Goal: Task Accomplishment & Management: Manage account settings

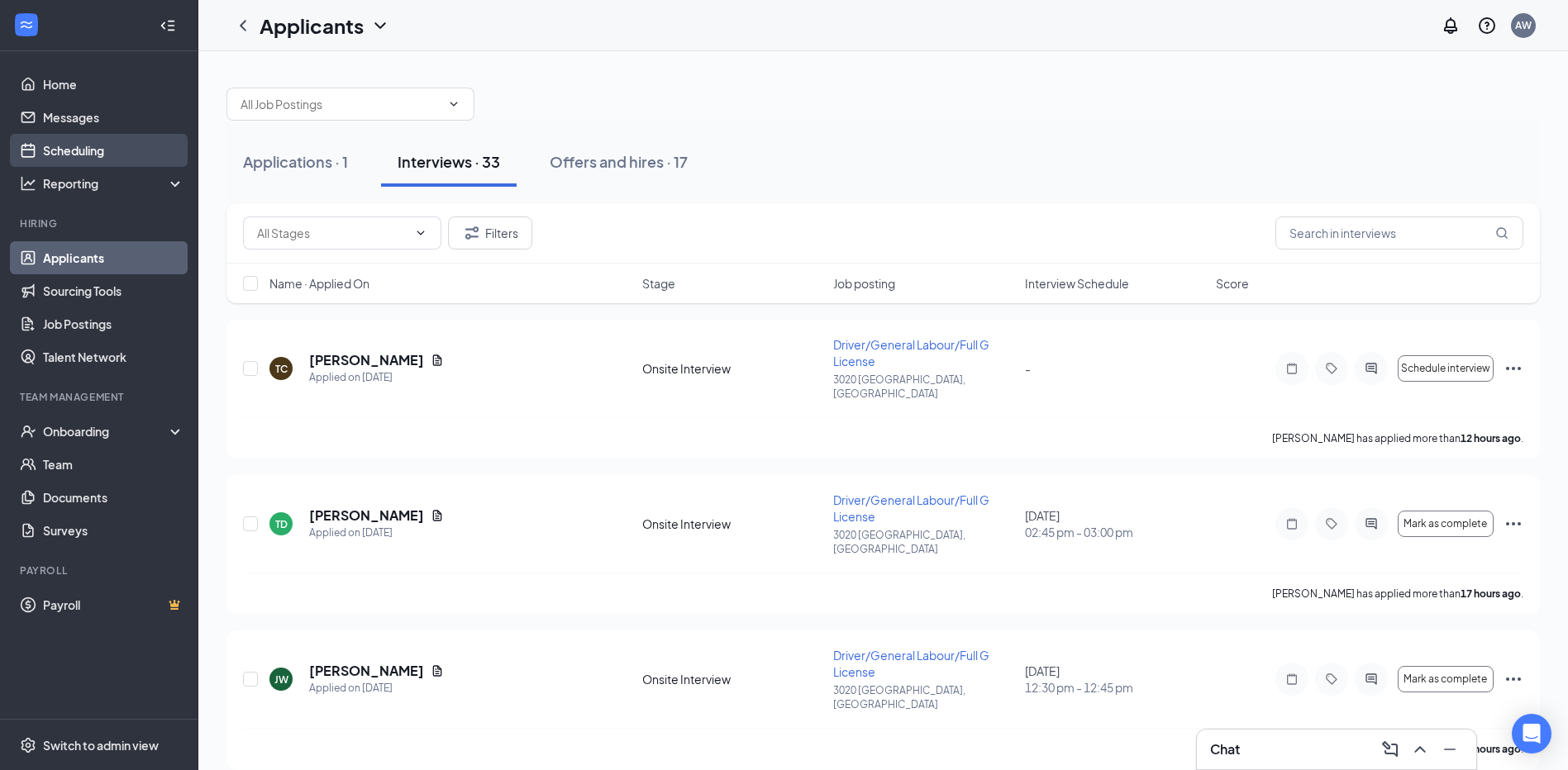
click at [78, 156] on link "Scheduling" at bounding box center [113, 150] width 141 height 33
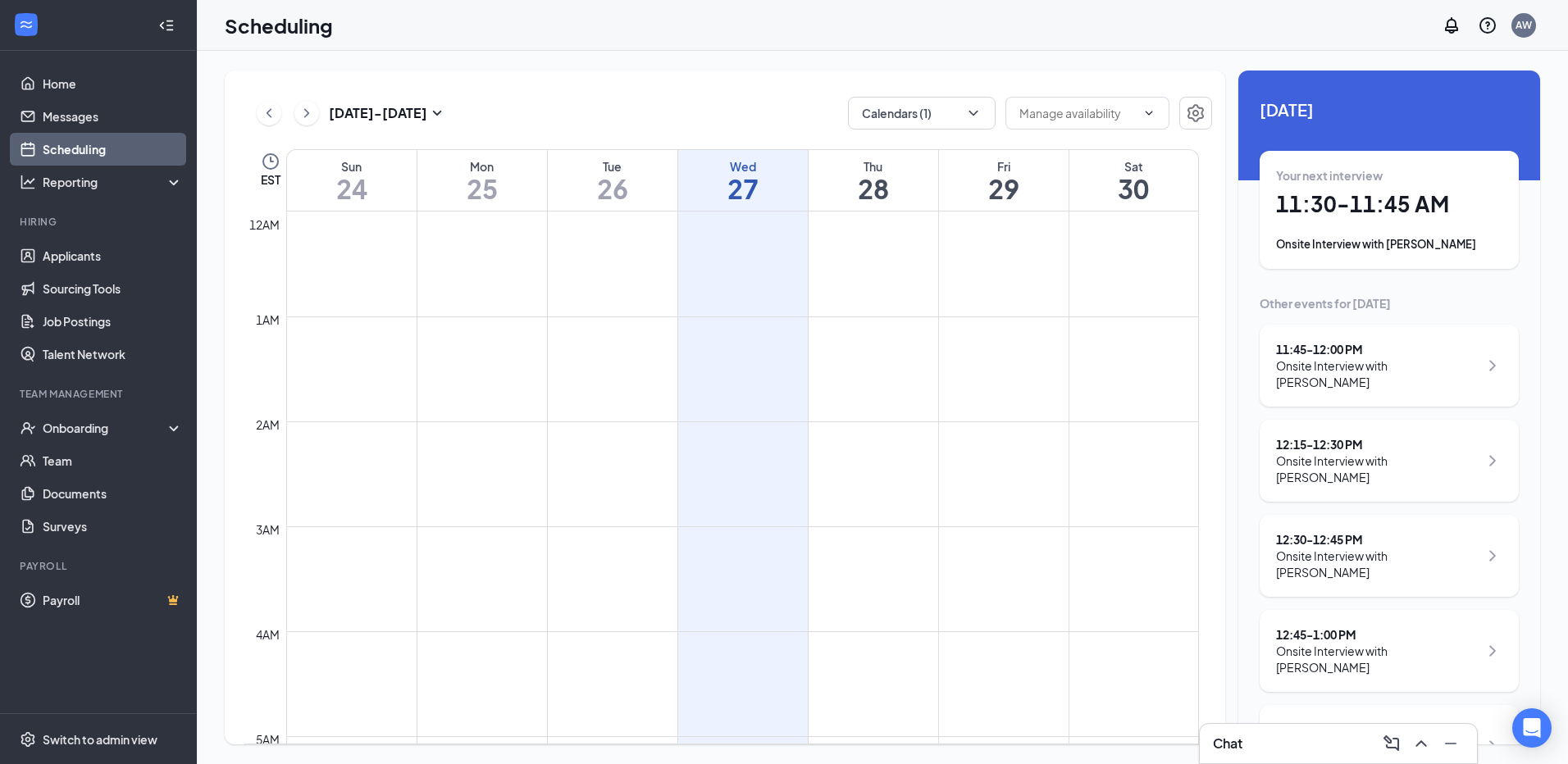
scroll to position [806, 0]
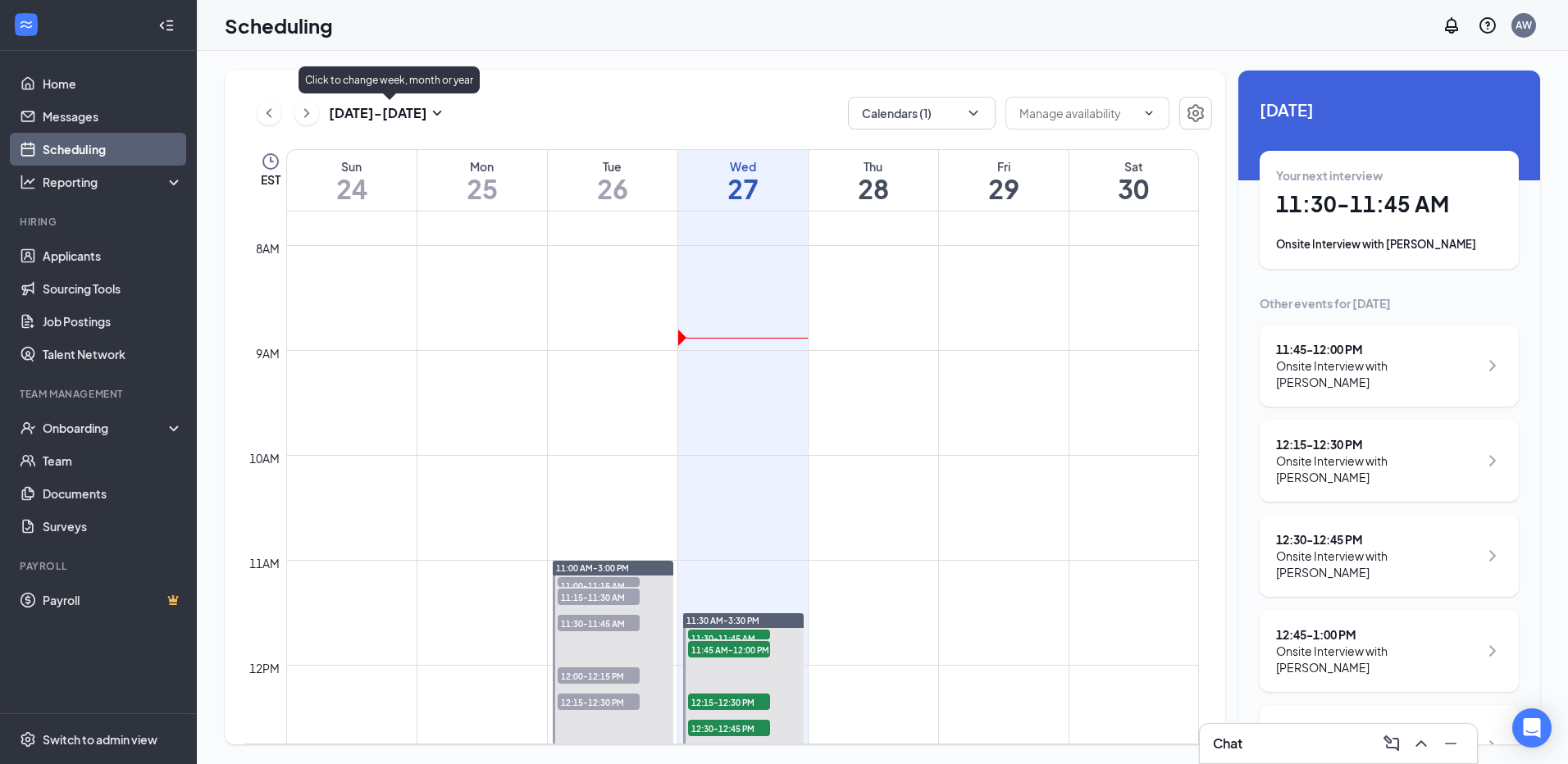
click at [437, 111] on icon "SmallChevronDown" at bounding box center [437, 113] width 20 height 20
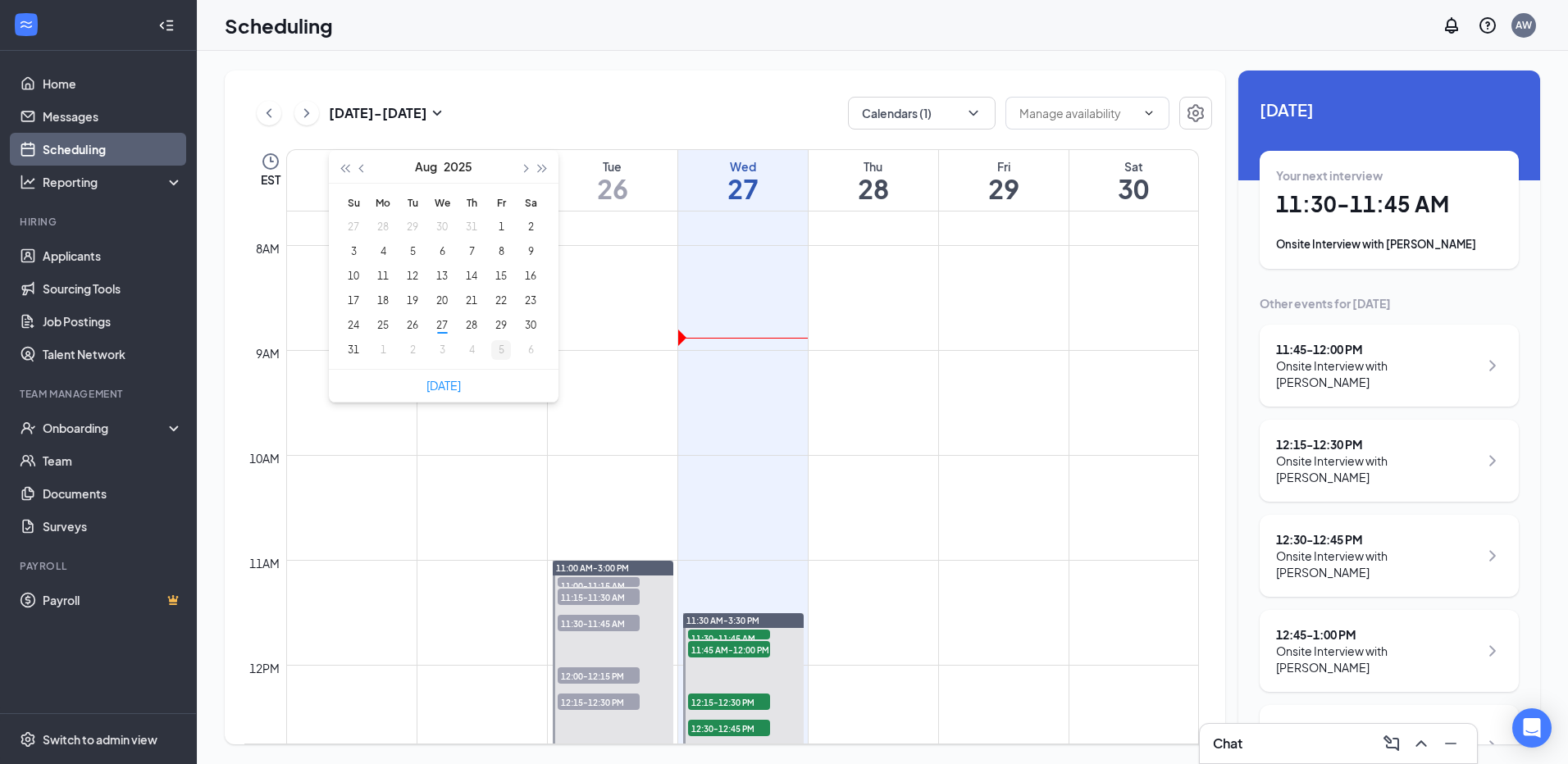
type input "[DATE]"
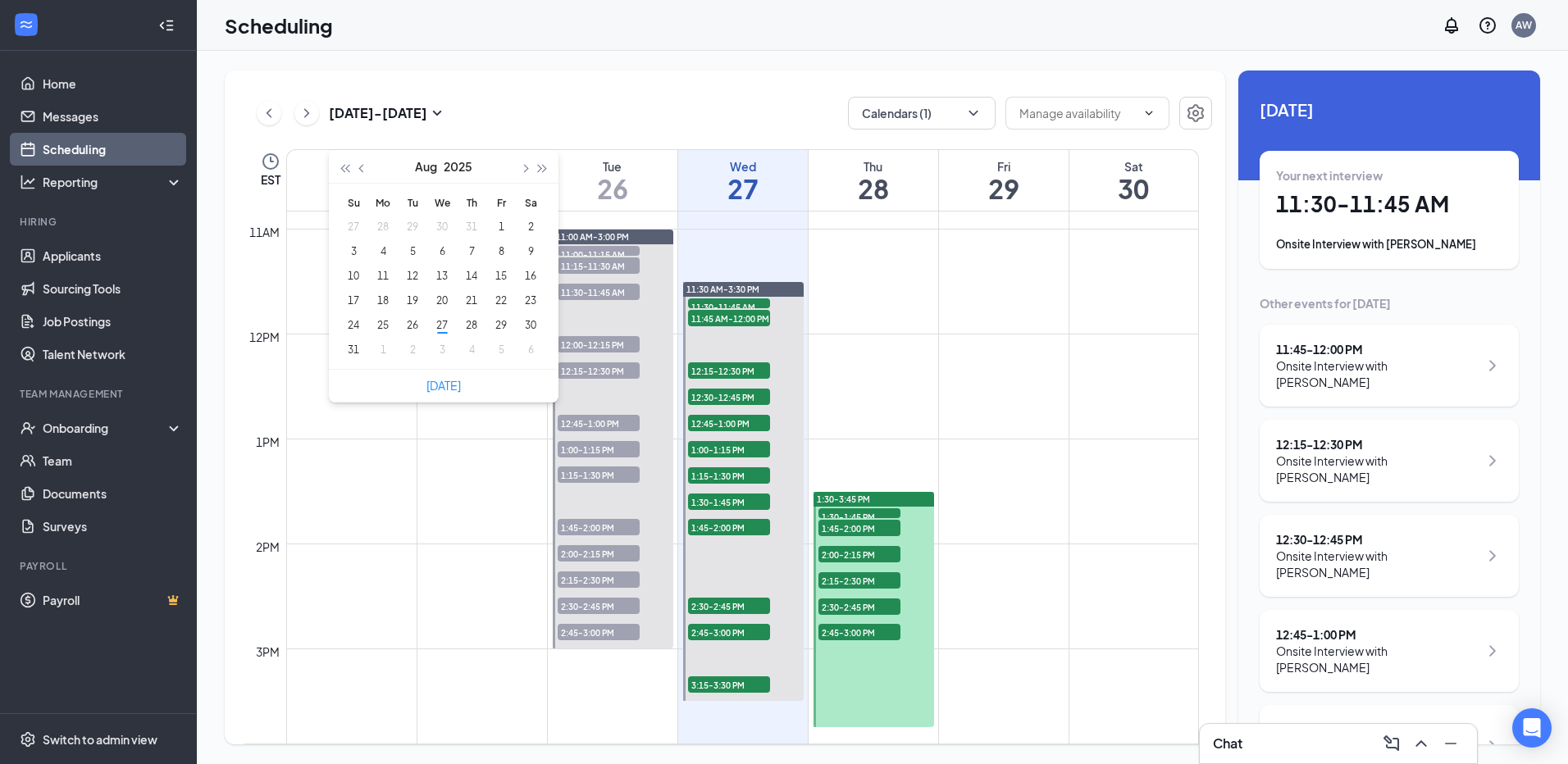
scroll to position [1216, 0]
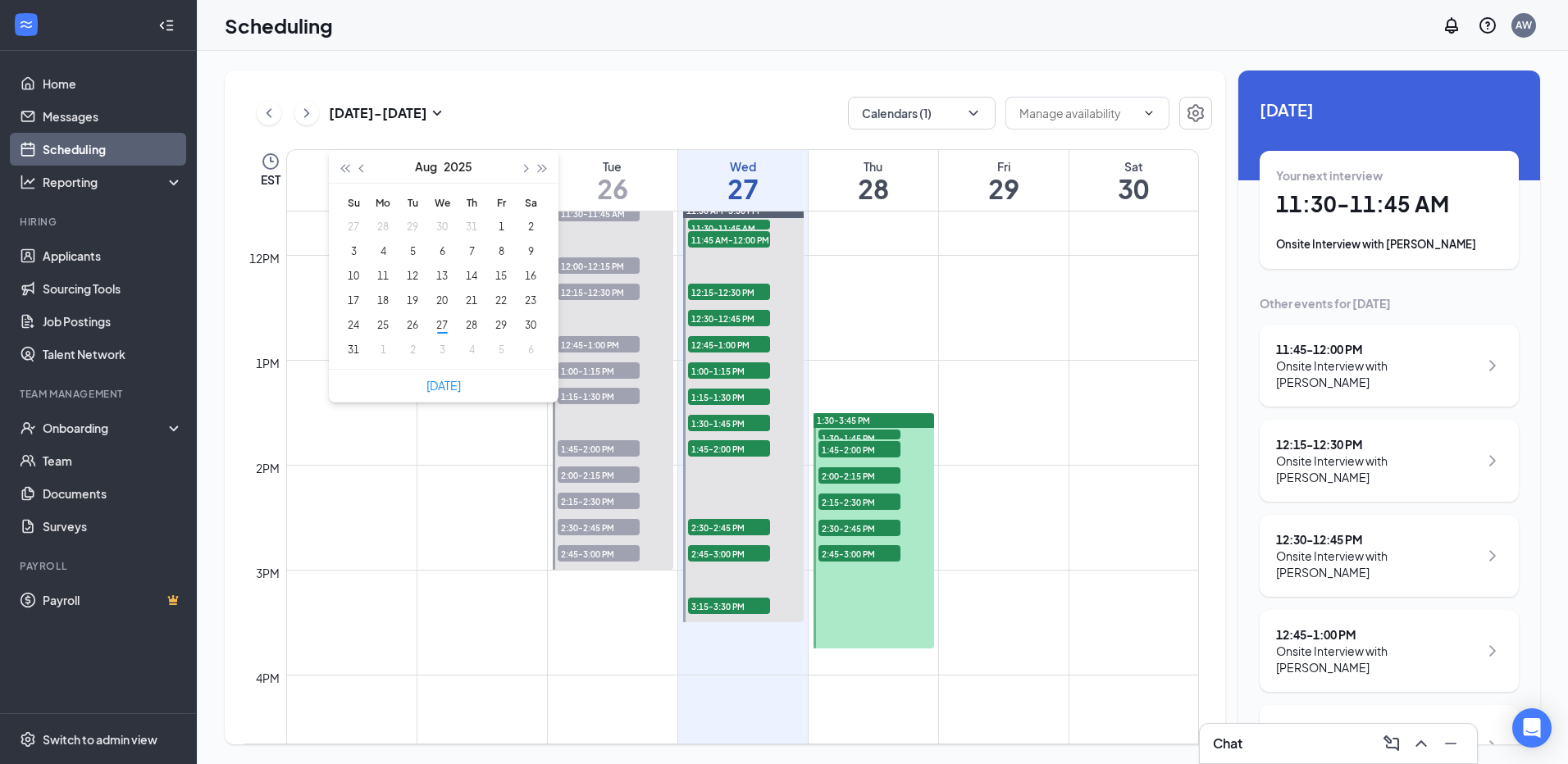
type input "[DATE]"
click at [439, 118] on icon "SmallChevronDown" at bounding box center [437, 113] width 20 height 20
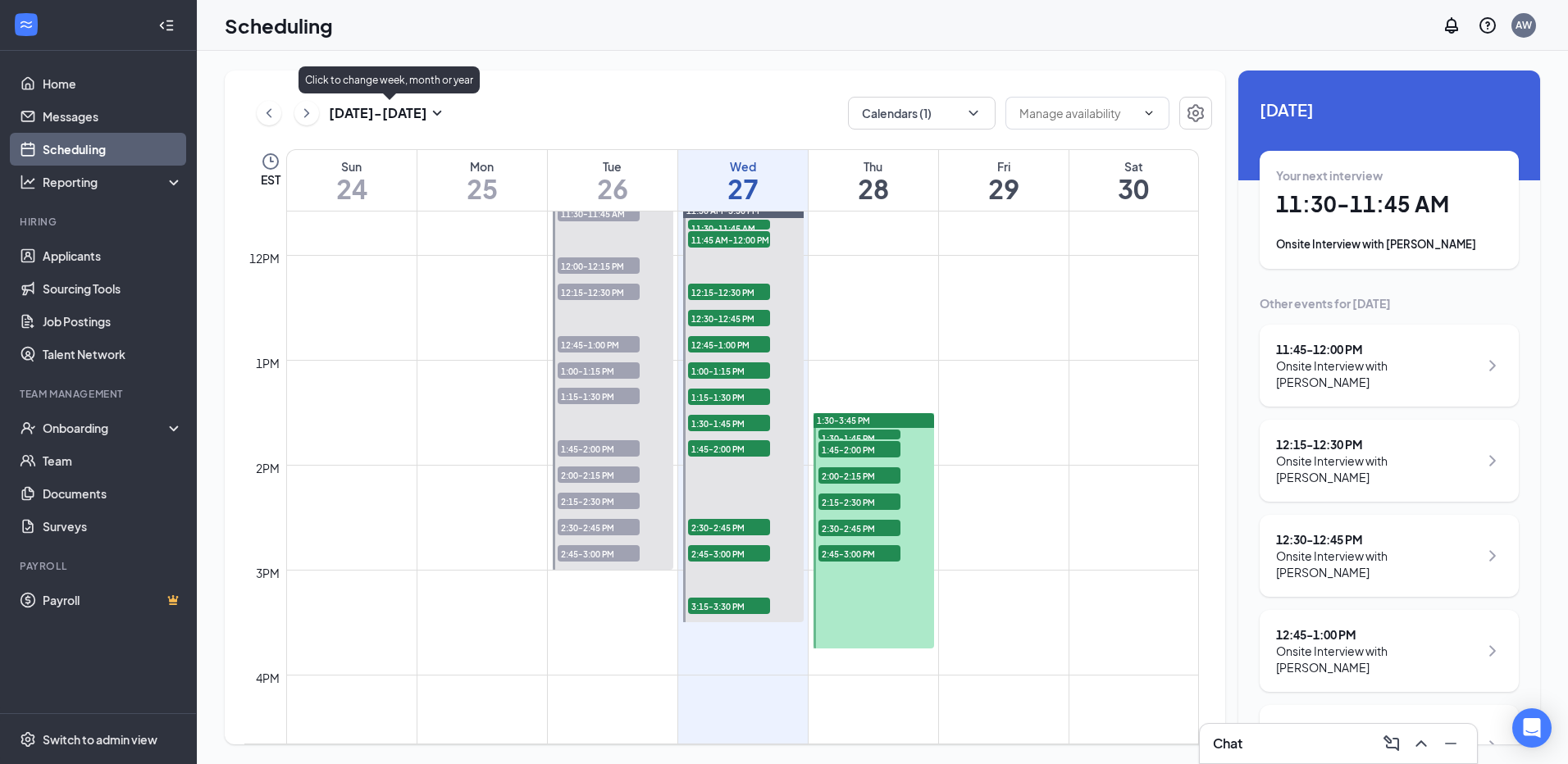
click at [439, 110] on icon "SmallChevronDown" at bounding box center [437, 113] width 20 height 20
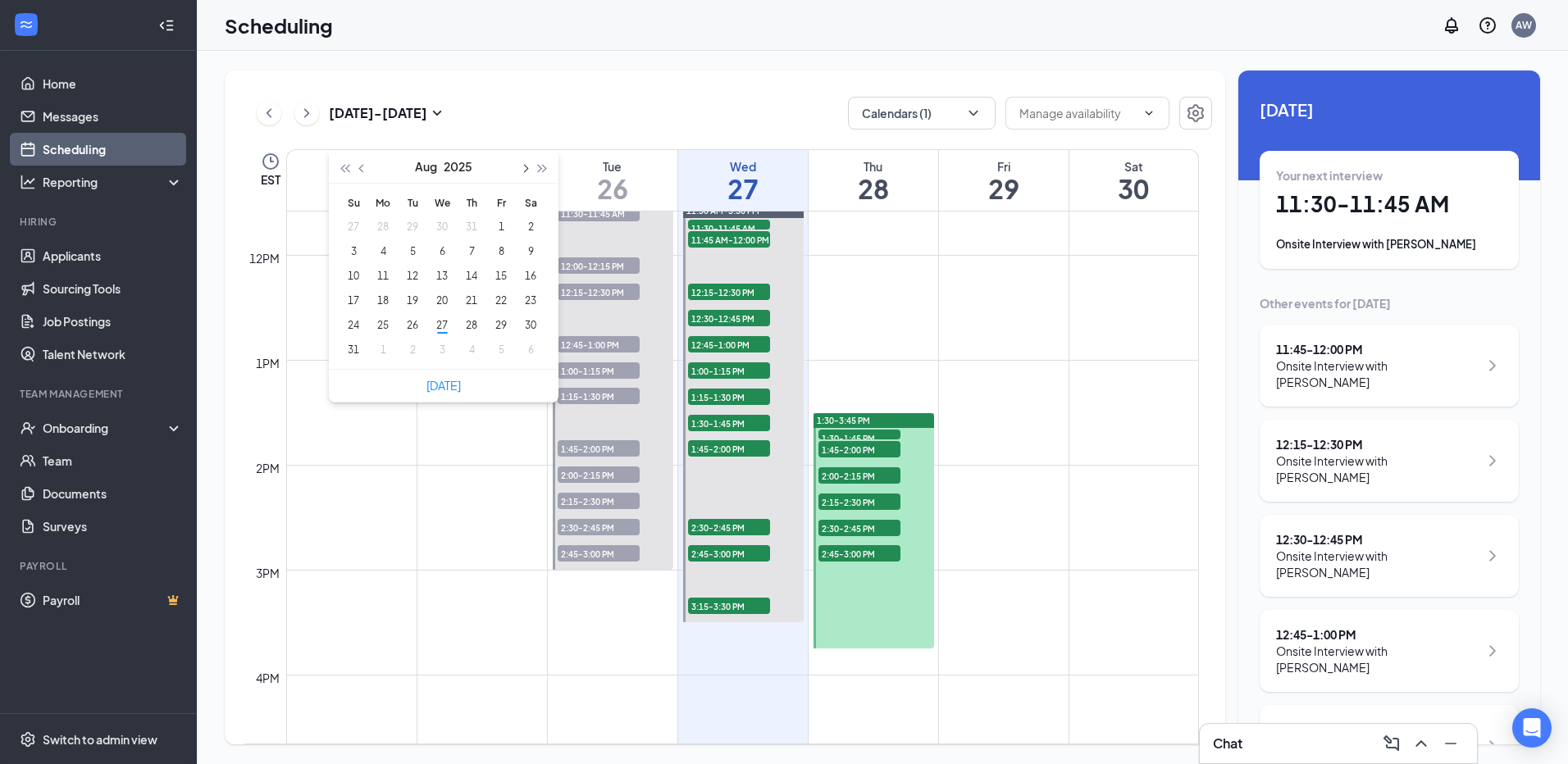
click at [524, 170] on span "button" at bounding box center [524, 168] width 8 height 8
type input "[DATE]"
click at [380, 229] on div "1" at bounding box center [383, 227] width 20 height 20
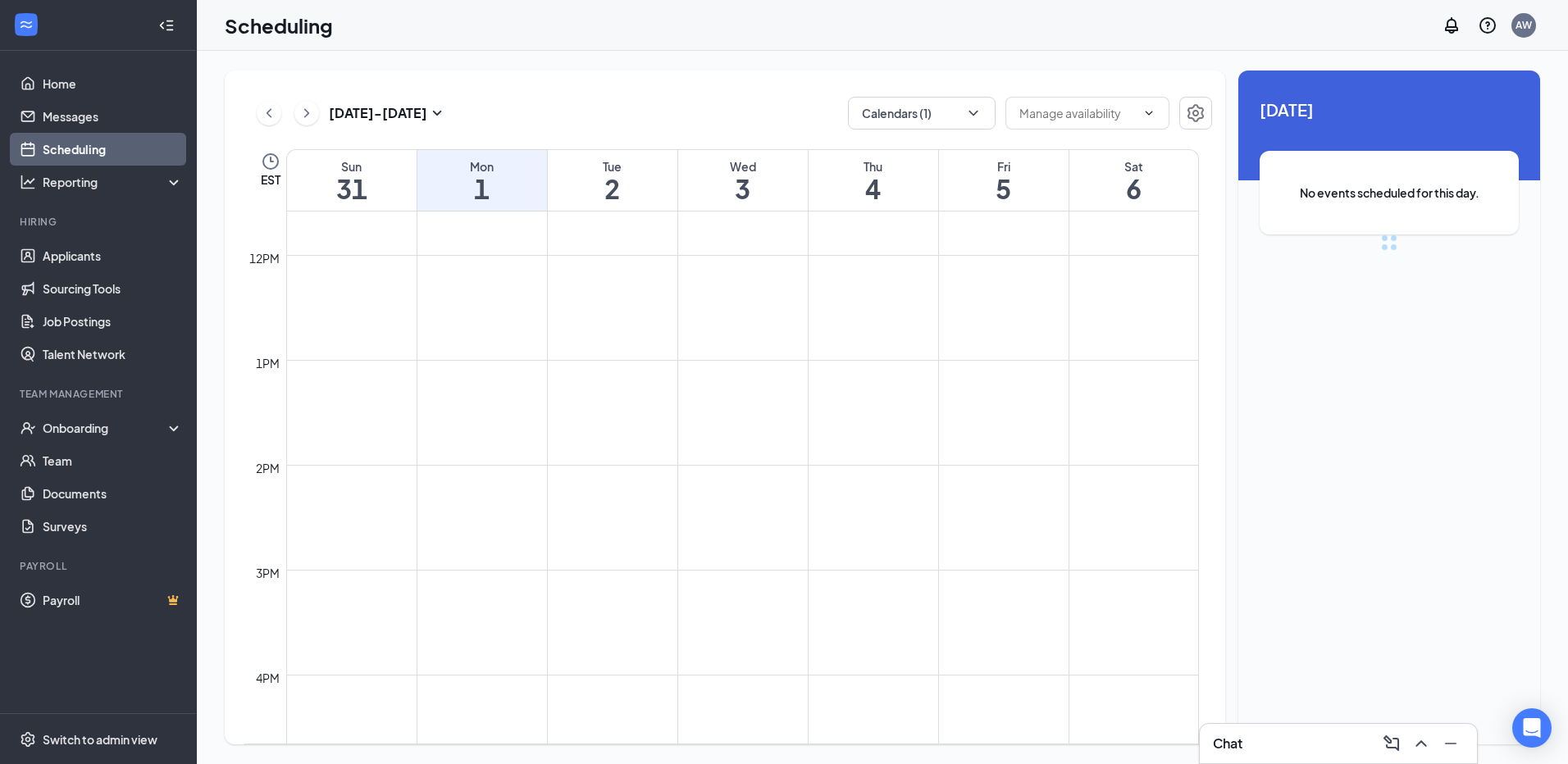
scroll to position [806, 0]
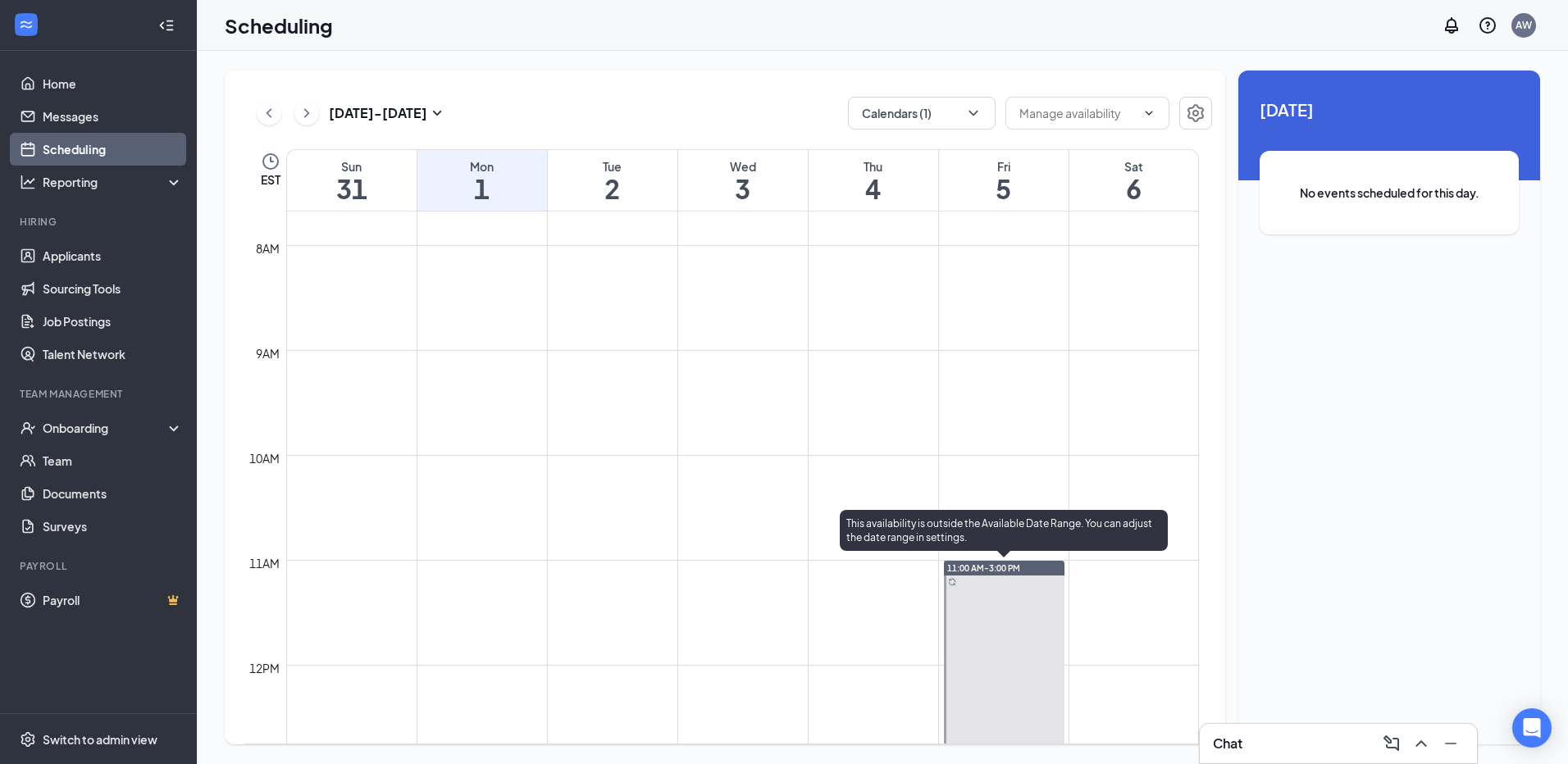
click at [1000, 569] on span "11:00 AM-3:00 PM" at bounding box center [983, 568] width 73 height 12
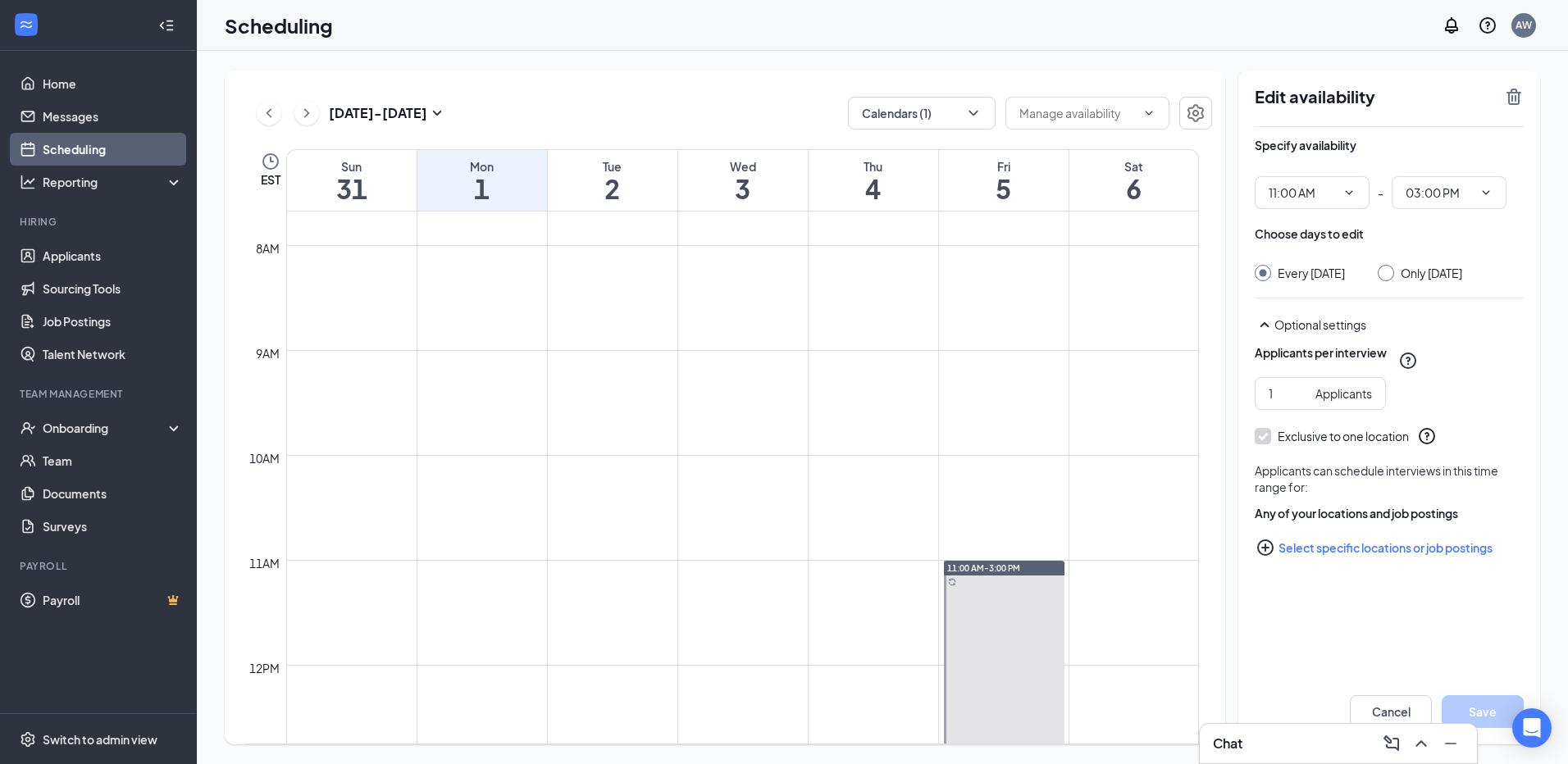
click at [1384, 277] on div at bounding box center [1385, 273] width 16 height 16
click at [1377, 269] on input "Only [DATE]" at bounding box center [1383, 270] width 12 height 12
radio input "true"
radio input "false"
click at [1511, 97] on icon "TrashOutline" at bounding box center [1514, 97] width 14 height 16
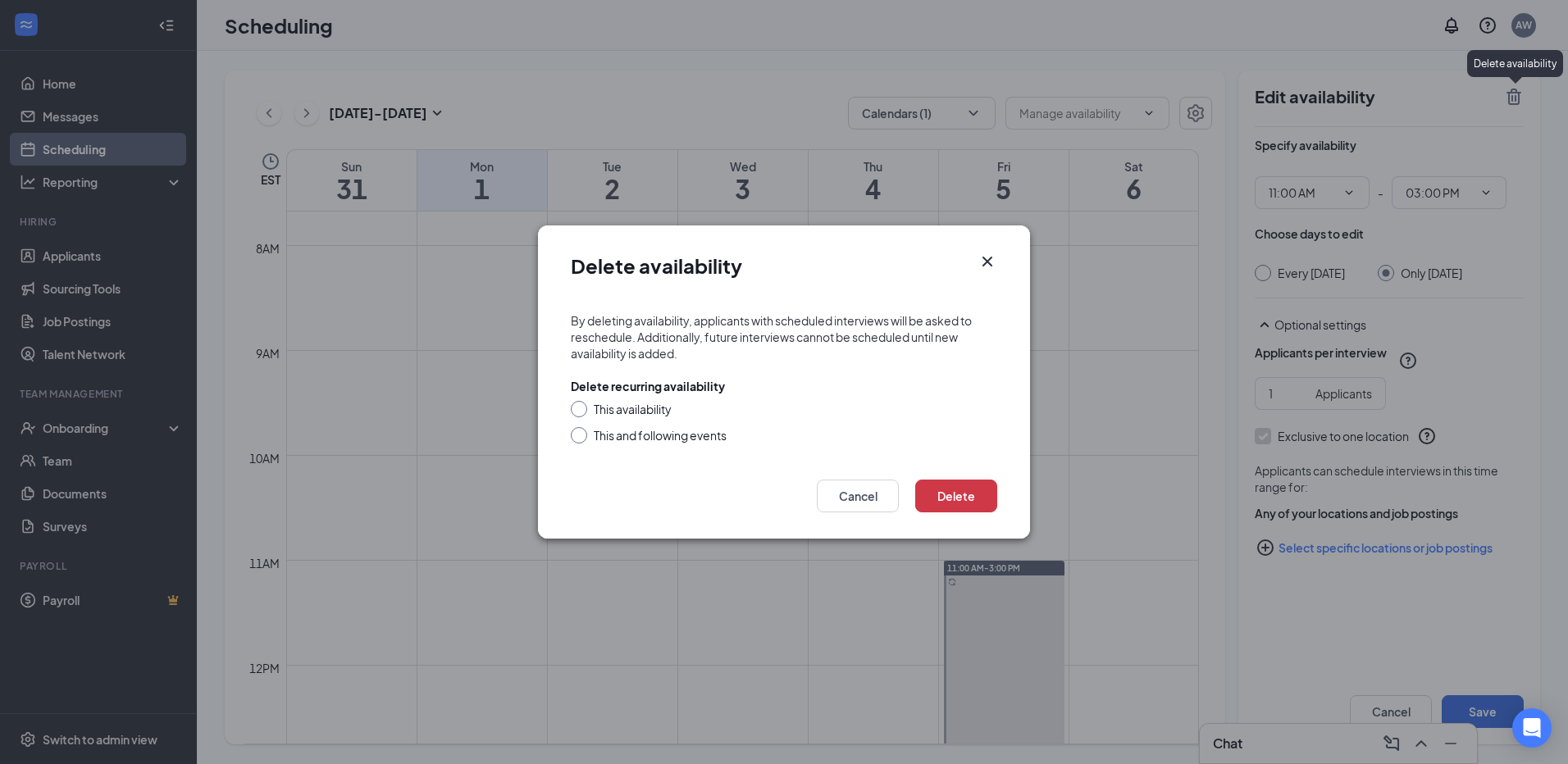
click at [577, 408] on input "This availability" at bounding box center [576, 406] width 12 height 12
radio input "true"
click at [971, 502] on button "Delete" at bounding box center [956, 495] width 82 height 33
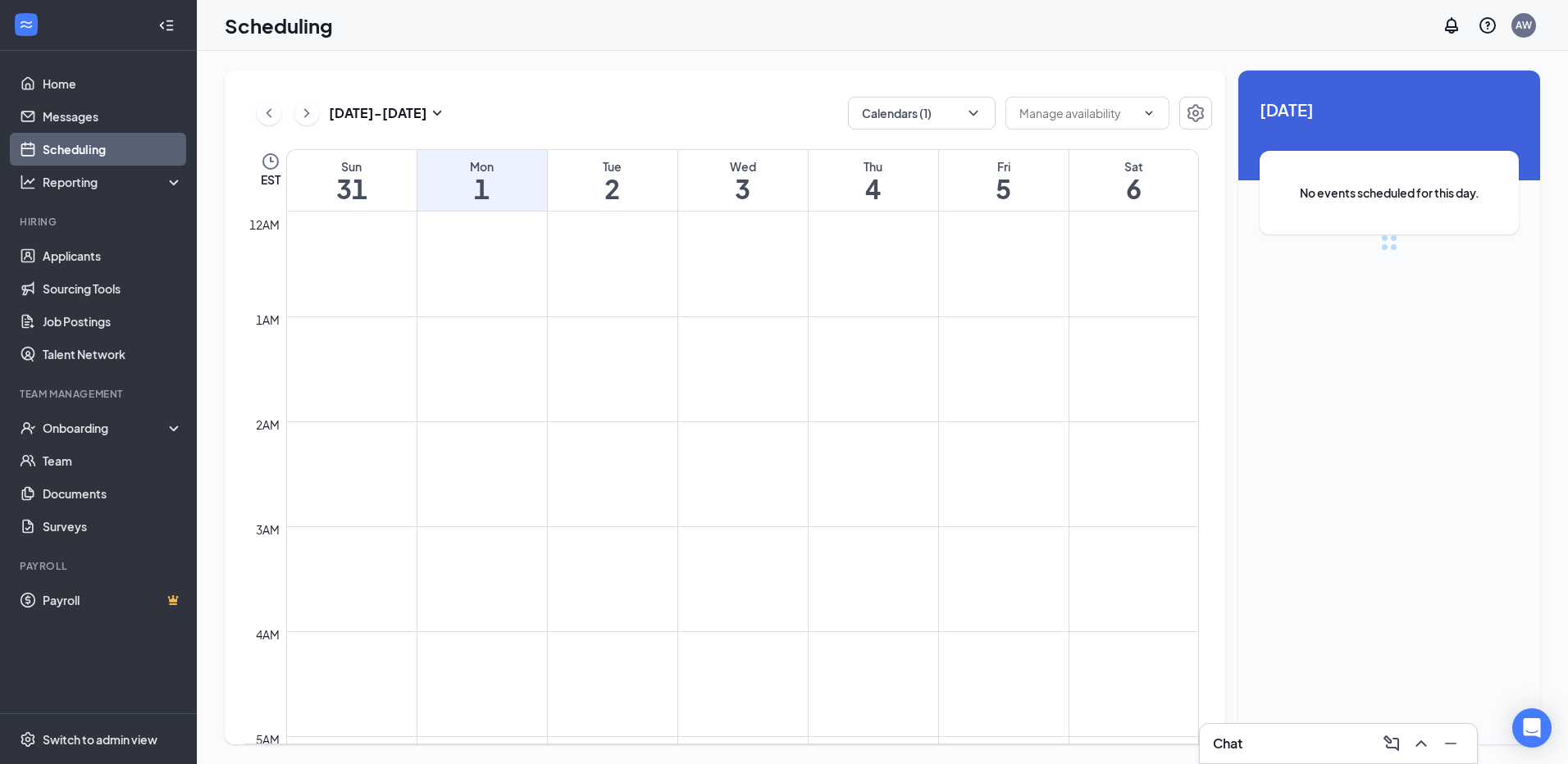
scroll to position [806, 0]
